Goal: Transaction & Acquisition: Book appointment/travel/reservation

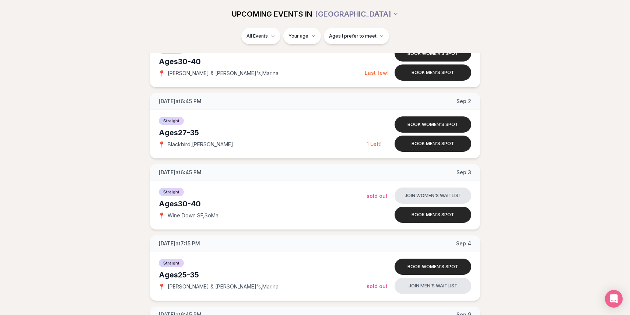
scroll to position [416, 0]
click at [415, 213] on button "Book men's spot" at bounding box center [433, 215] width 77 height 16
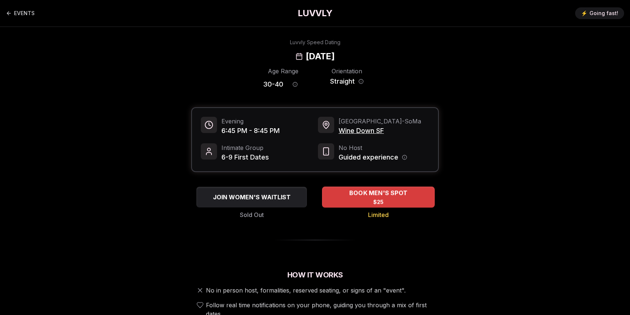
click at [401, 200] on div "BOOK MEN'S SPOT $25" at bounding box center [378, 197] width 113 height 20
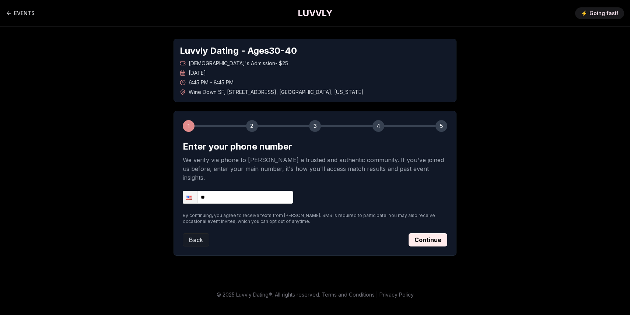
click at [271, 191] on input "**" at bounding box center [238, 197] width 111 height 13
type input "**********"
click at [413, 233] on button "Continue" at bounding box center [428, 239] width 39 height 13
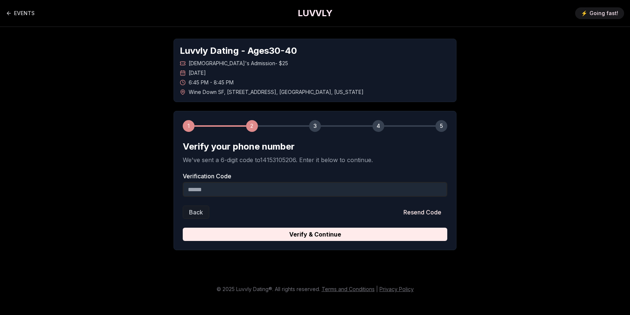
click at [302, 188] on input "Verification Code" at bounding box center [315, 189] width 265 height 15
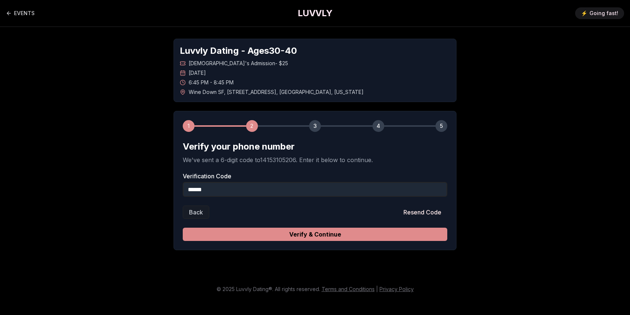
type input "******"
click at [381, 236] on button "Verify & Continue" at bounding box center [315, 234] width 265 height 13
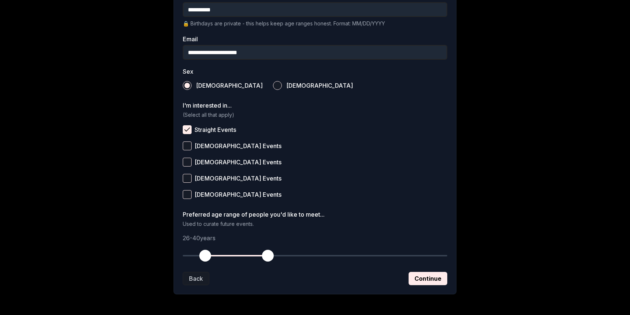
scroll to position [240, 0]
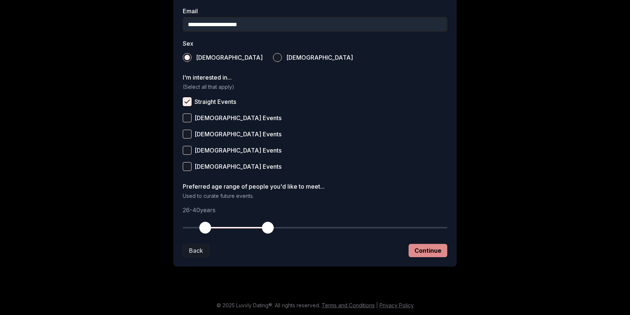
click at [429, 253] on button "Continue" at bounding box center [428, 250] width 39 height 13
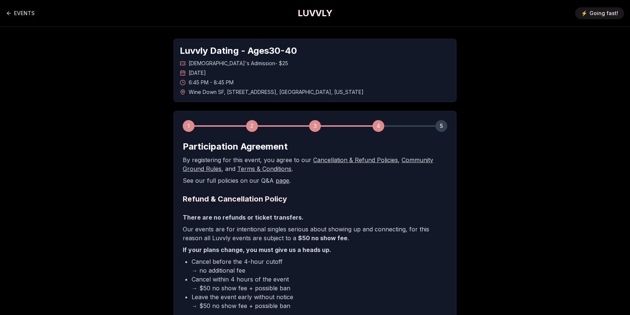
scroll to position [121, 0]
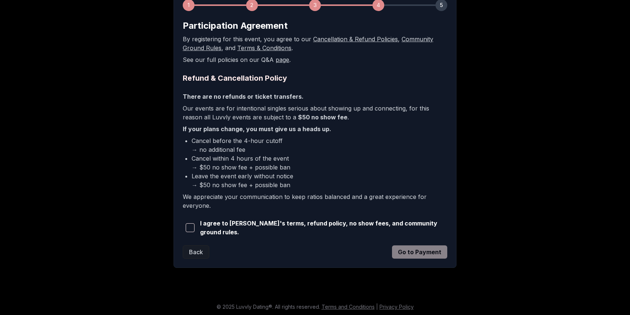
click at [224, 228] on span "I agree to [PERSON_NAME]'s terms, refund policy, no show fees, and community gr…" at bounding box center [323, 228] width 247 height 18
click at [193, 226] on span "button" at bounding box center [190, 227] width 9 height 9
click at [405, 249] on button "Go to Payment" at bounding box center [419, 251] width 55 height 13
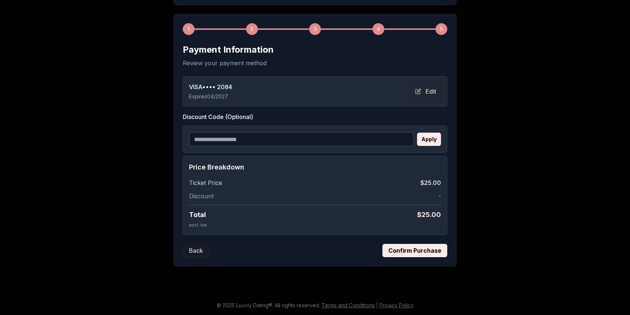
scroll to position [97, 0]
click at [418, 256] on button "Confirm Purchase" at bounding box center [415, 250] width 65 height 13
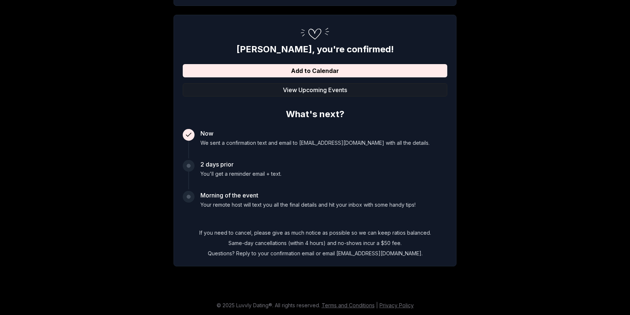
scroll to position [0, 0]
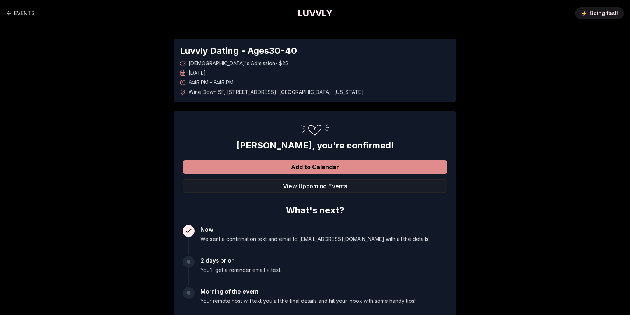
click at [368, 167] on button "Add to Calendar" at bounding box center [315, 166] width 265 height 13
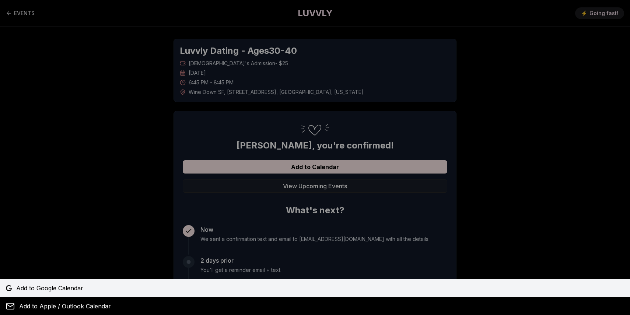
click at [110, 292] on link "Add to Google Calendar" at bounding box center [315, 288] width 630 height 18
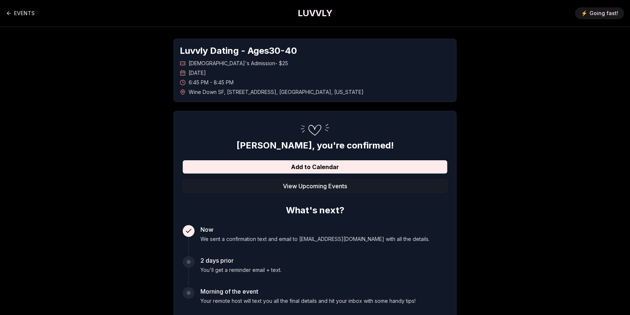
scroll to position [96, 0]
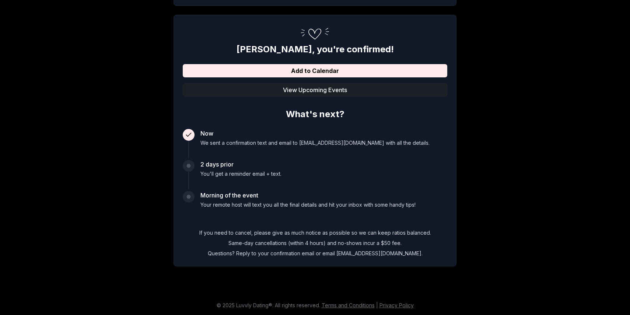
click at [248, 94] on button "View Upcoming Events" at bounding box center [315, 89] width 265 height 13
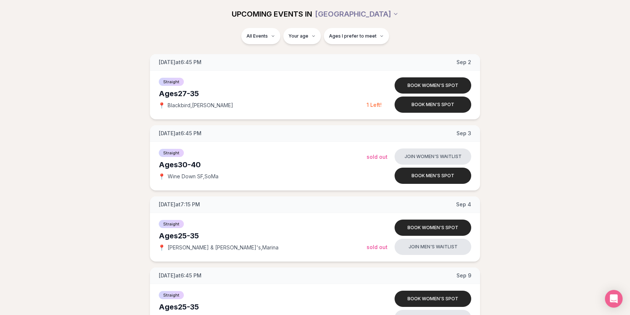
scroll to position [455, 0]
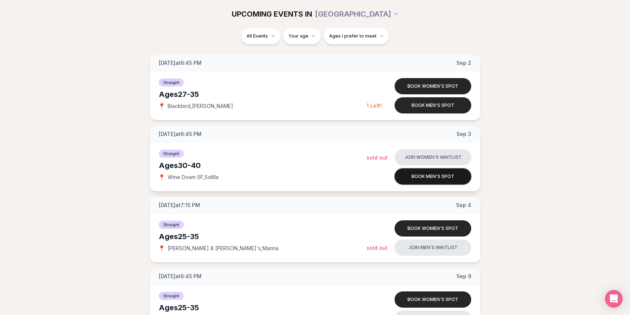
click at [403, 175] on button "Book men's spot" at bounding box center [433, 176] width 77 height 16
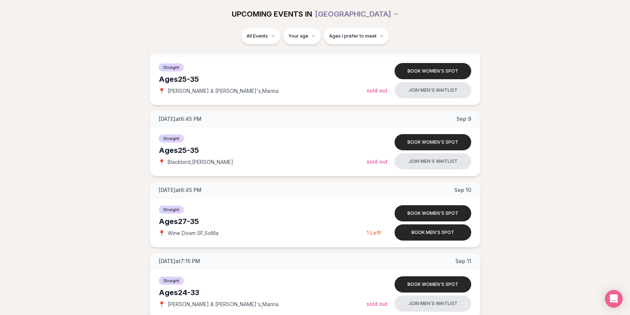
scroll to position [646, 0]
